Goal: Find specific page/section: Find specific page/section

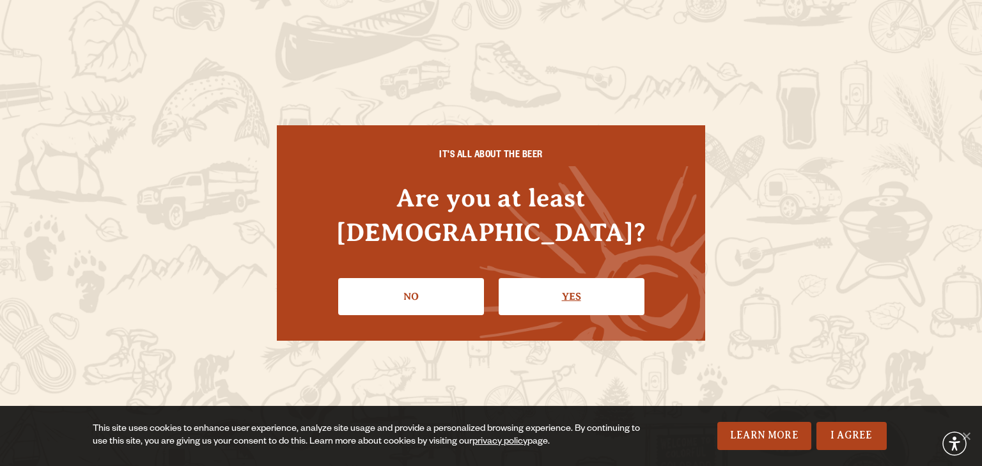
click at [573, 278] on link "Yes" at bounding box center [572, 296] width 146 height 37
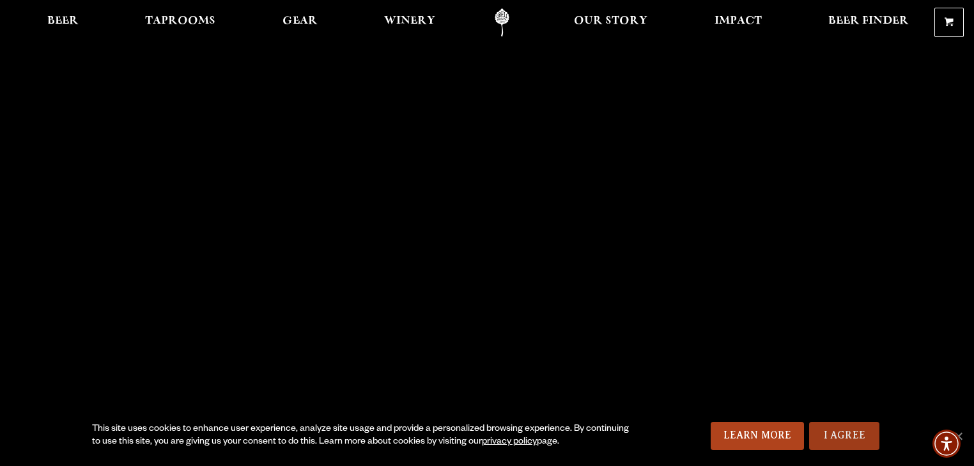
click at [841, 437] on link "I Agree" at bounding box center [844, 436] width 70 height 28
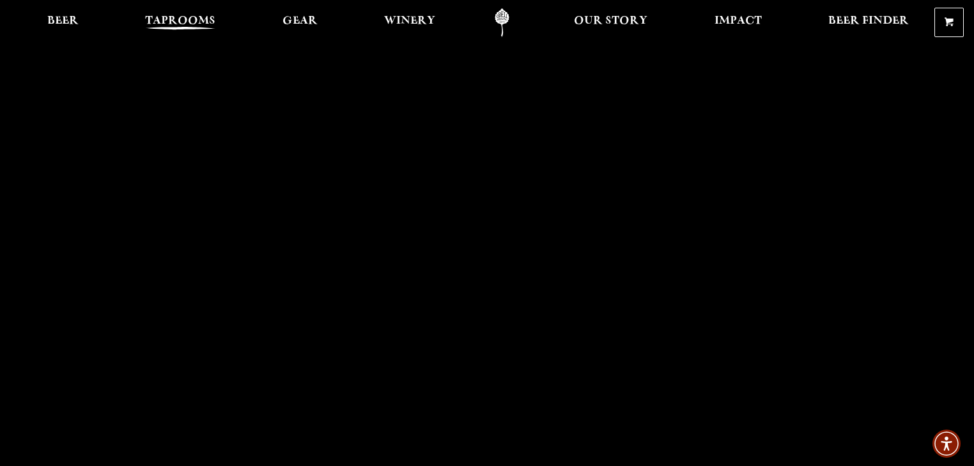
click at [177, 18] on span "Taprooms" at bounding box center [180, 21] width 70 height 10
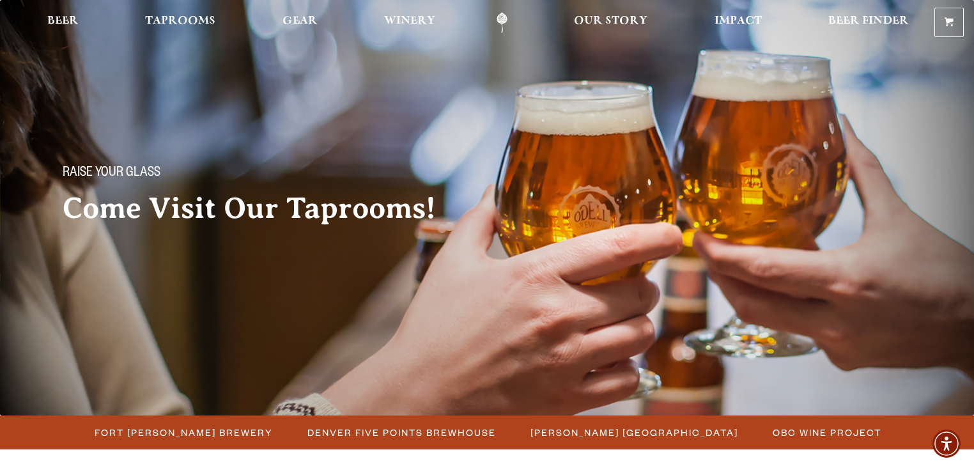
scroll to position [205, 0]
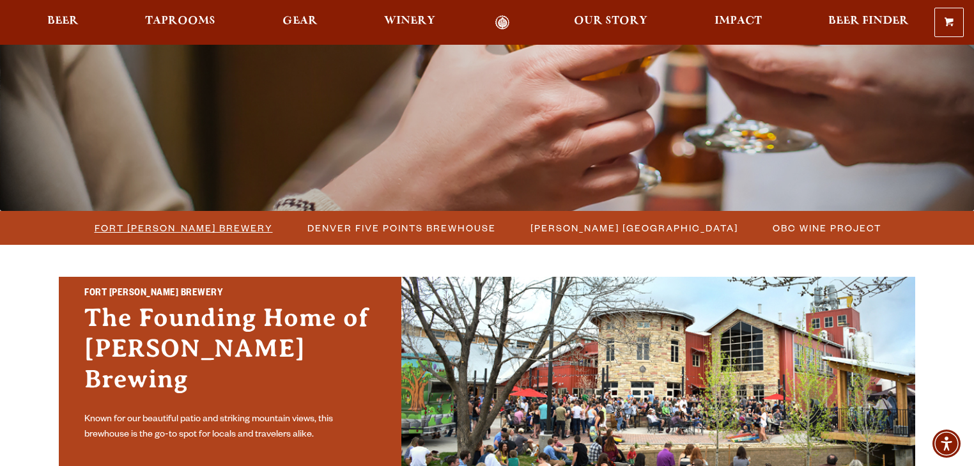
click at [189, 229] on span "Fort [PERSON_NAME] Brewery" at bounding box center [184, 228] width 178 height 19
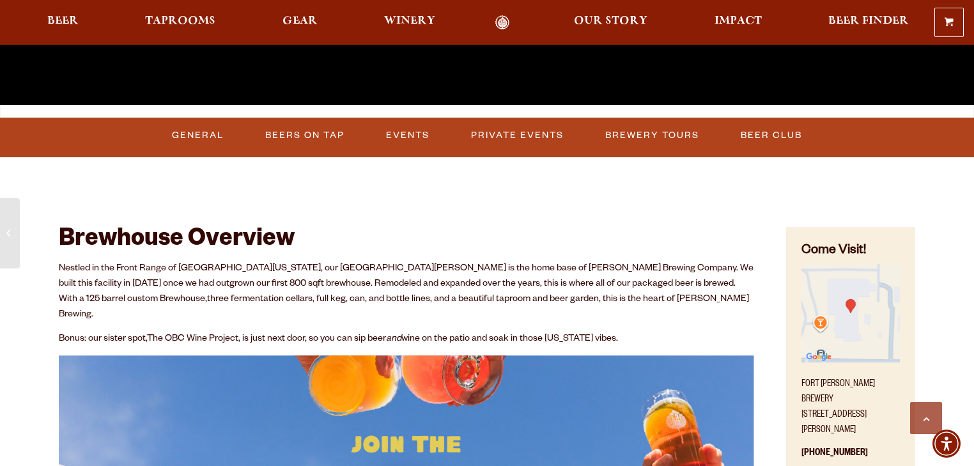
scroll to position [460, 0]
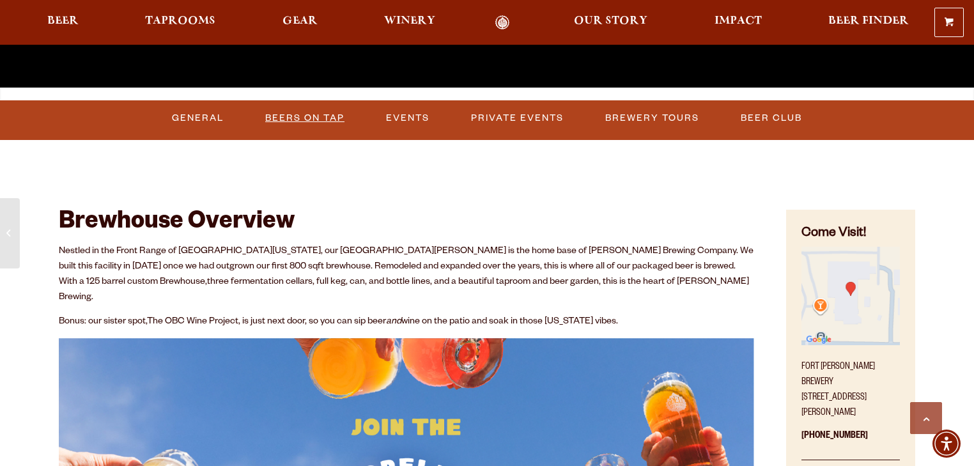
click at [309, 116] on link "Beers on Tap" at bounding box center [304, 118] width 89 height 29
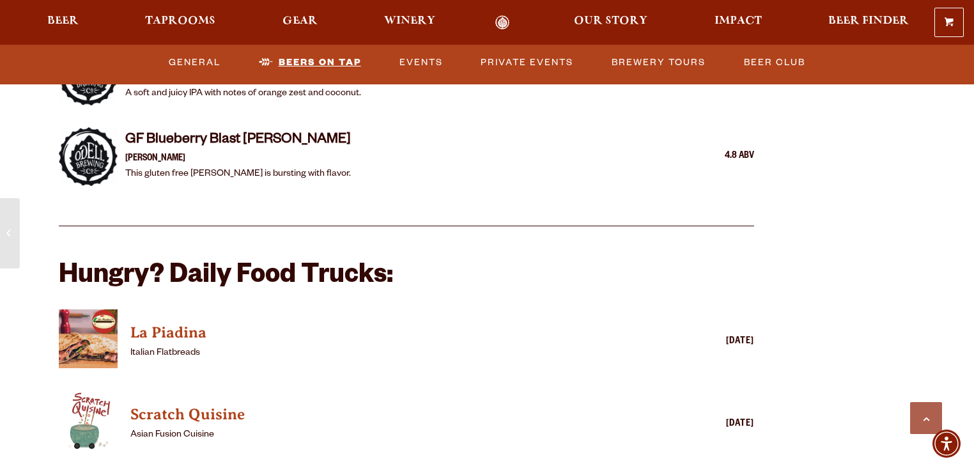
scroll to position [2771, 0]
